Goal: Information Seeking & Learning: Learn about a topic

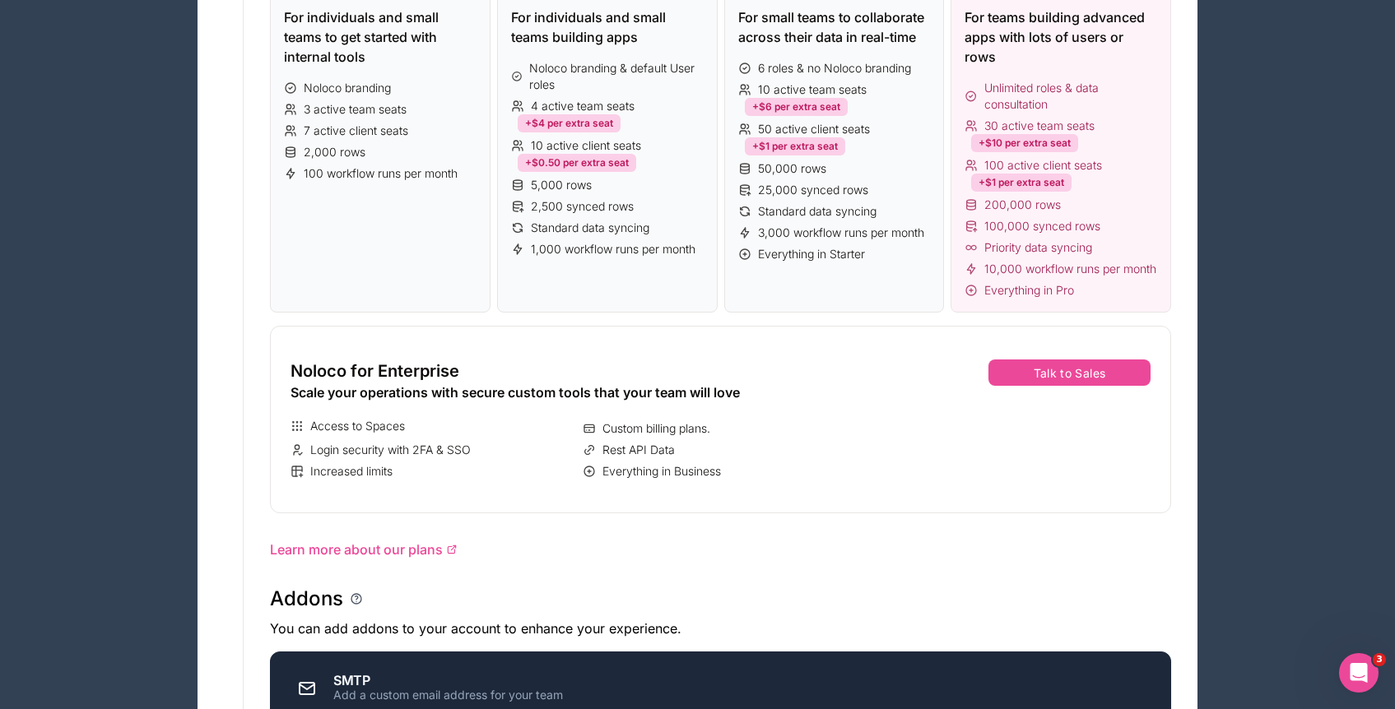
scroll to position [41, 0]
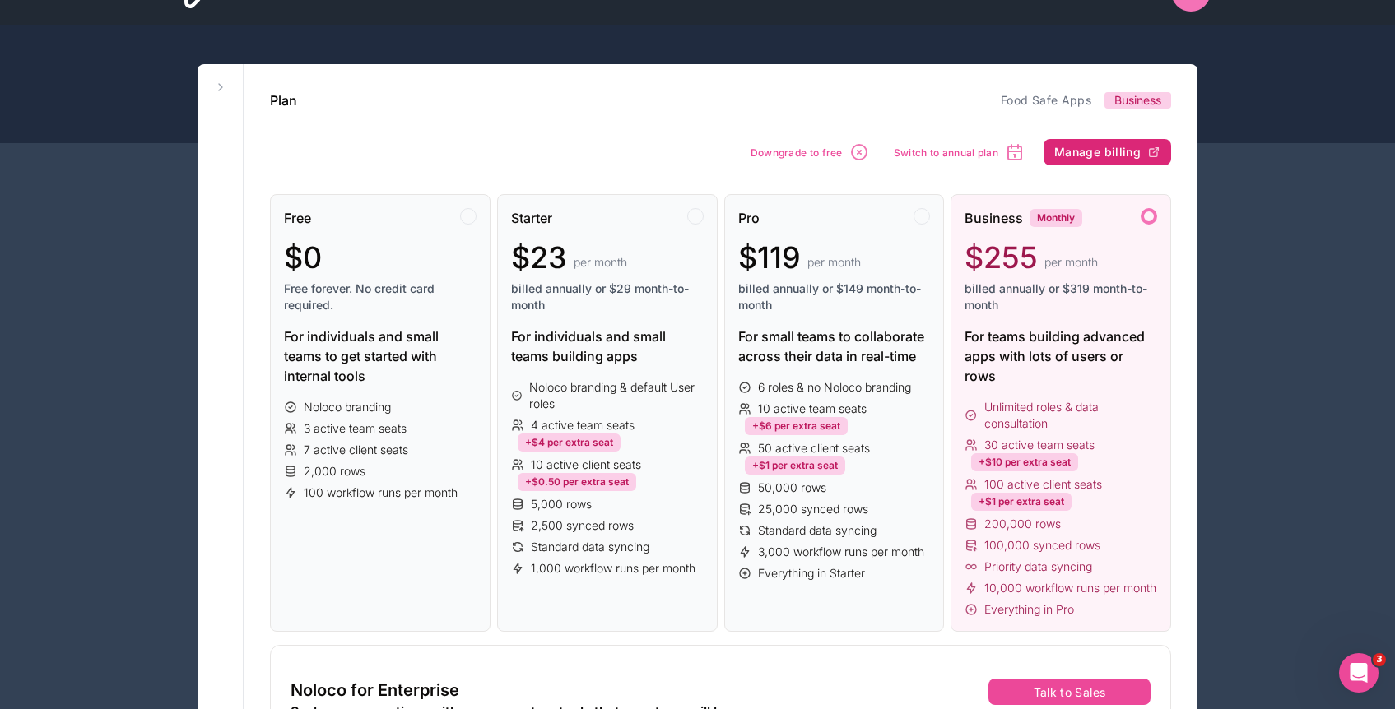
click at [1088, 151] on span "Manage billing" at bounding box center [1097, 152] width 86 height 15
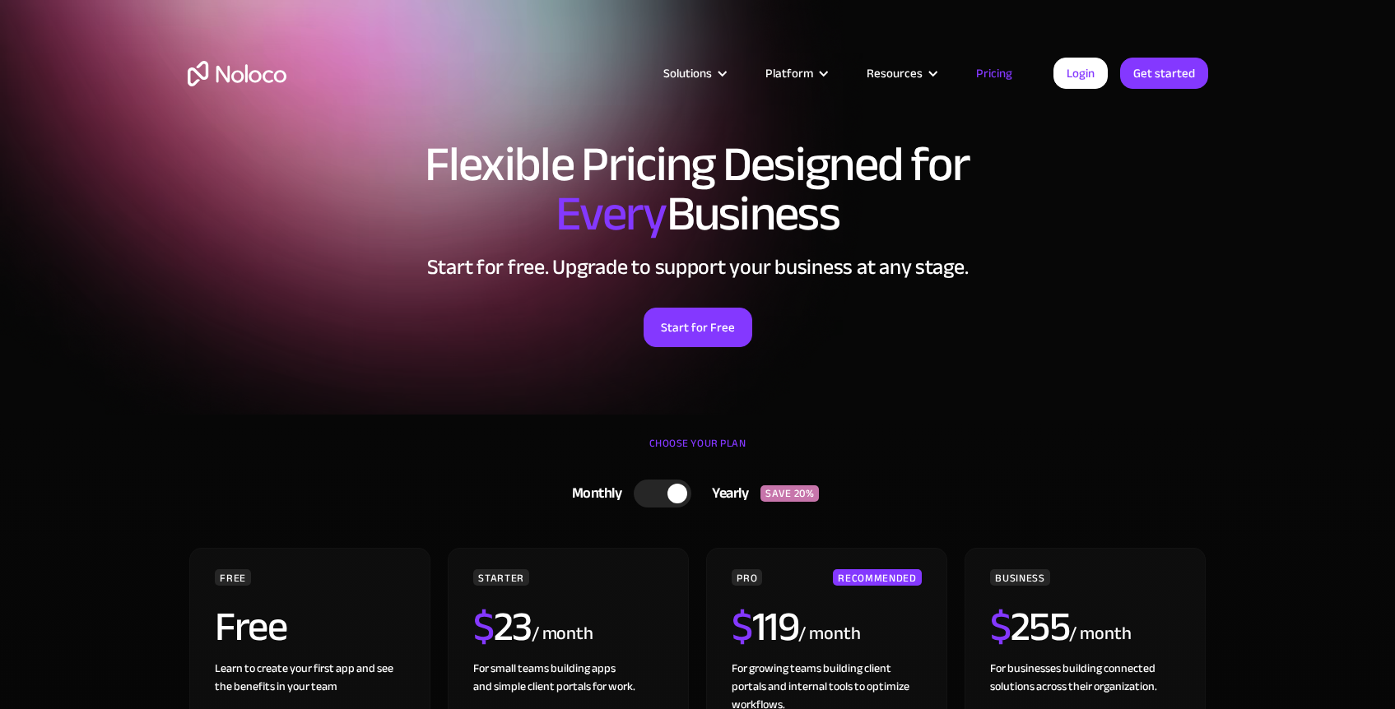
click at [995, 77] on link "Pricing" at bounding box center [993, 73] width 77 height 21
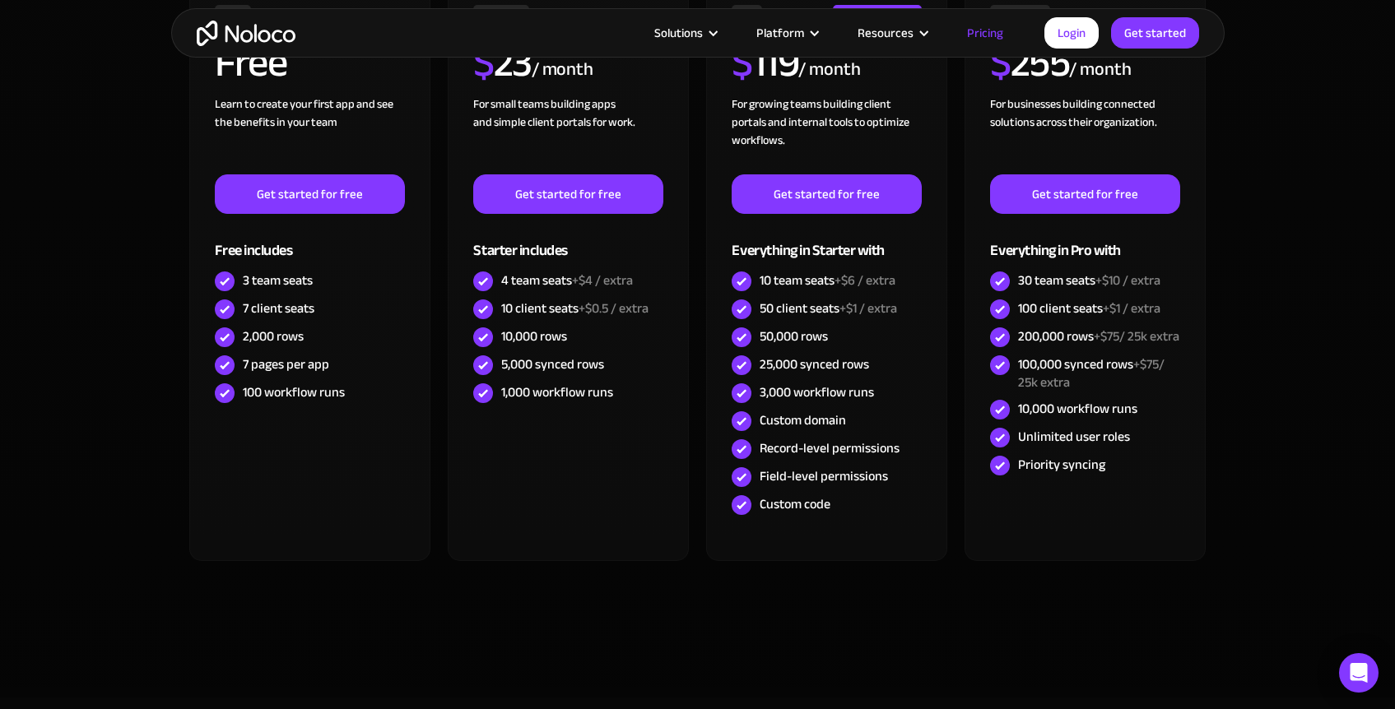
scroll to position [565, 0]
